Goal: Task Accomplishment & Management: Use online tool/utility

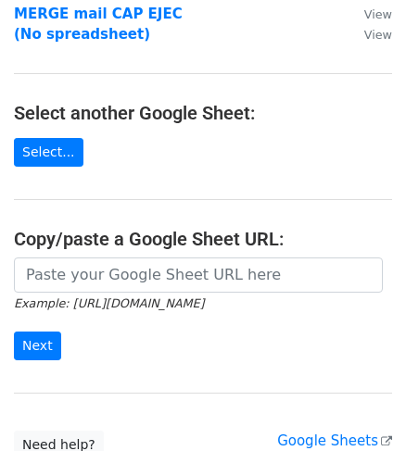
scroll to position [336, 0]
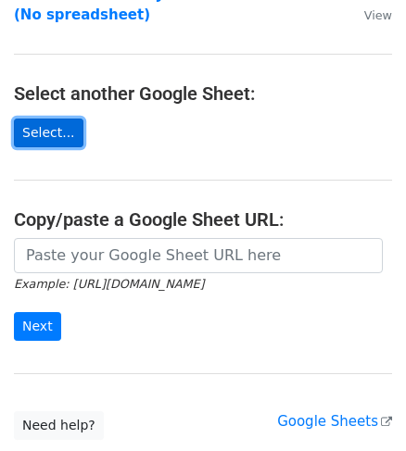
click at [49, 119] on link "Select..." at bounding box center [48, 133] width 69 height 29
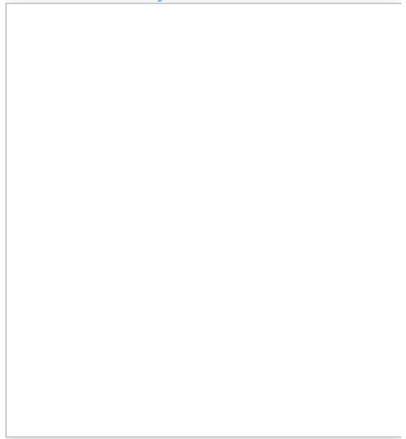
scroll to position [340, 0]
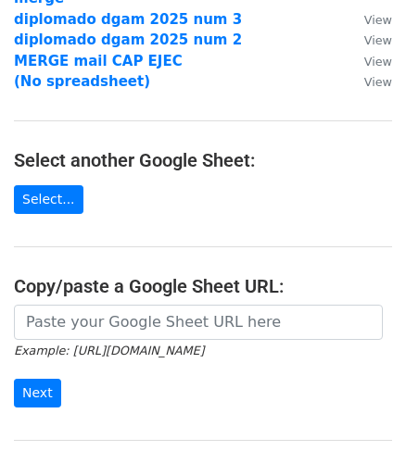
scroll to position [336, 0]
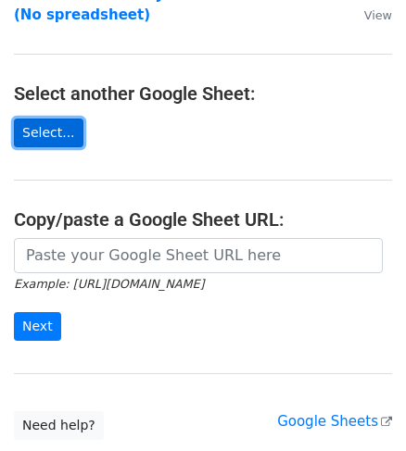
click at [50, 119] on link "Select..." at bounding box center [48, 133] width 69 height 29
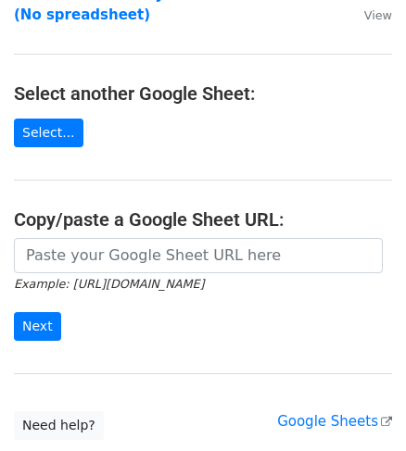
scroll to position [340, 0]
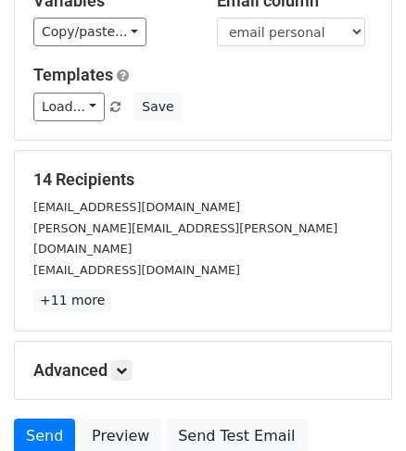
scroll to position [268, 0]
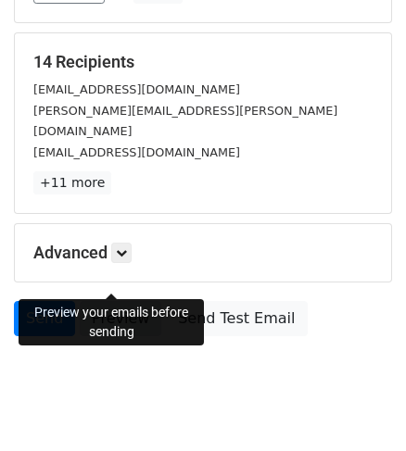
click at [125, 301] on link "Preview" at bounding box center [121, 318] width 82 height 35
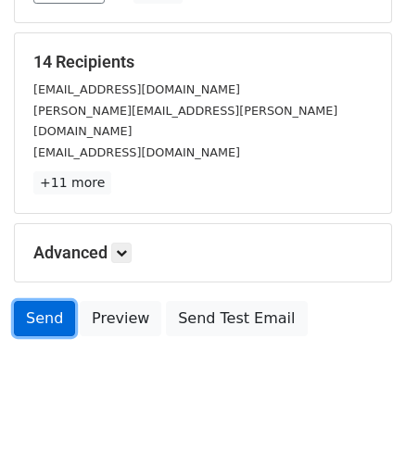
click at [45, 301] on link "Send" at bounding box center [44, 318] width 61 height 35
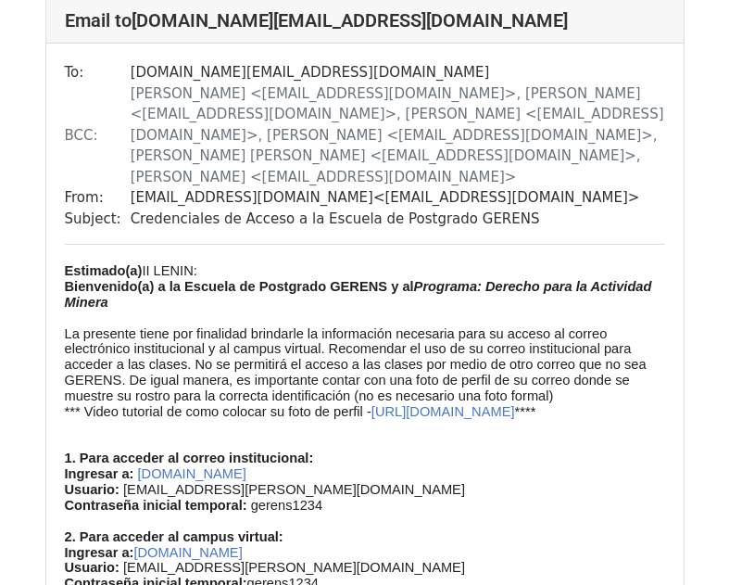
scroll to position [4355, 0]
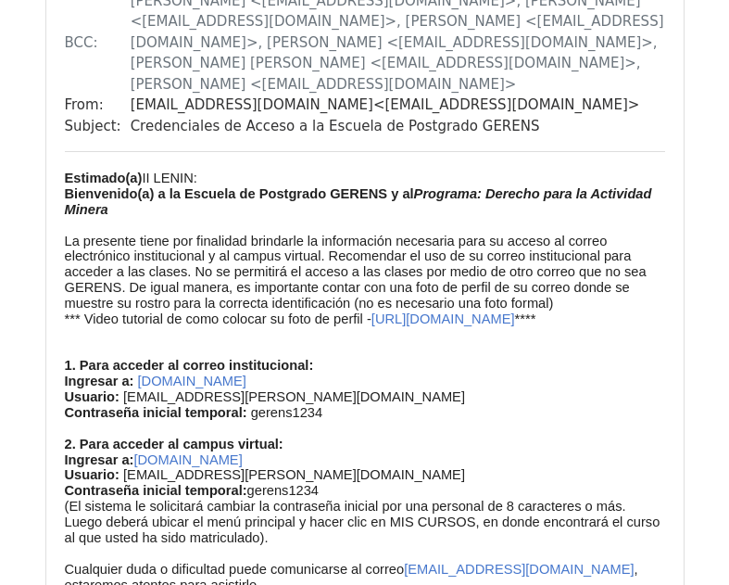
click at [400, 327] on p "1. Para acceder al correo institucional: Ingresar a: mail.gerens.edu.pe Usuario…" at bounding box center [365, 514] width 600 height 375
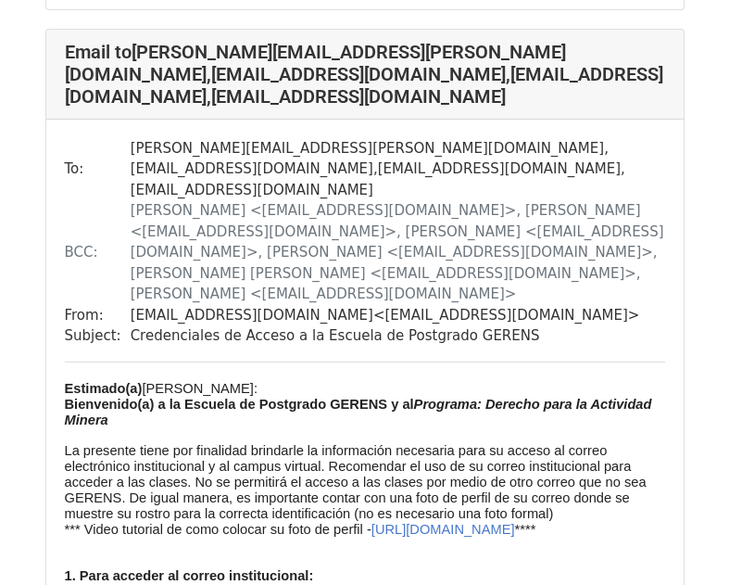
scroll to position [13744, 0]
